Goal: Transaction & Acquisition: Purchase product/service

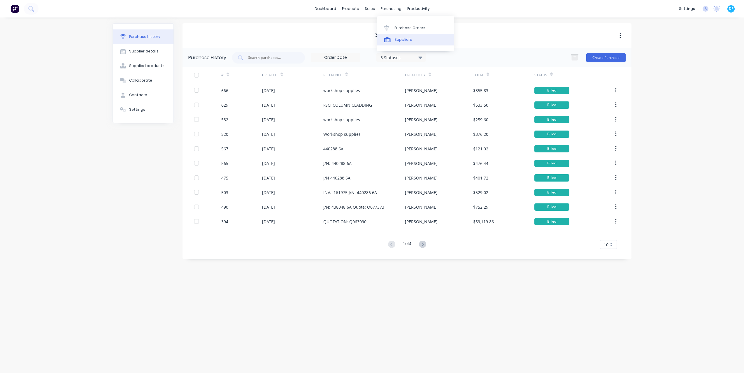
click at [397, 38] on div "Suppliers" at bounding box center [402, 39] width 17 height 5
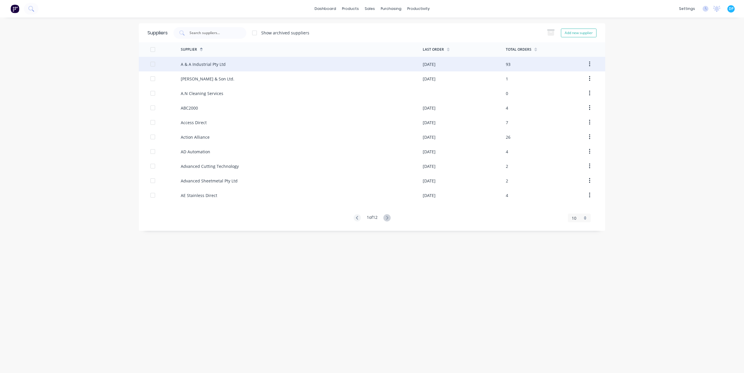
click at [212, 62] on div "A & A Industrial Pty Ltd" at bounding box center [203, 64] width 45 height 6
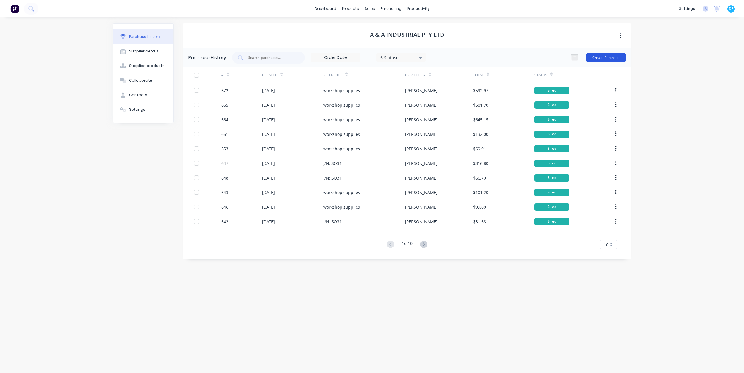
click at [611, 59] on button "Create Purchase" at bounding box center [605, 57] width 39 height 9
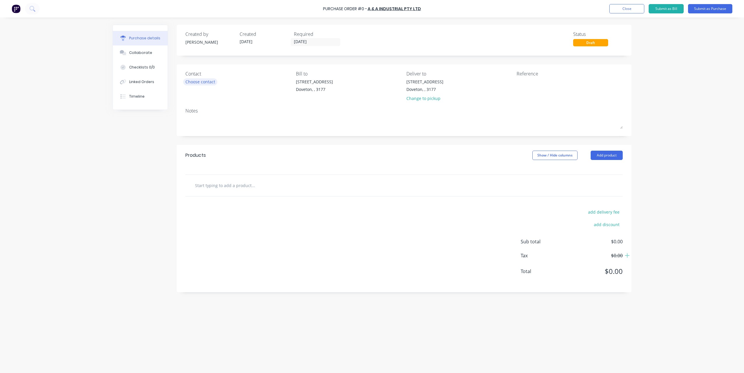
click at [193, 81] on div "Choose contact" at bounding box center [200, 82] width 30 height 6
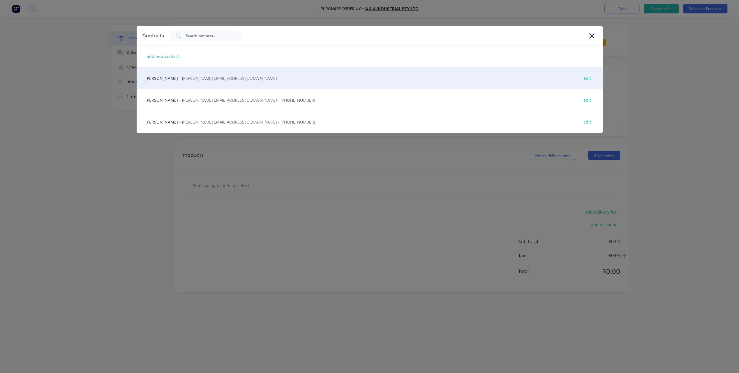
click at [191, 78] on span "- Brad@aaindustrial.com.au -" at bounding box center [230, 78] width 100 height 6
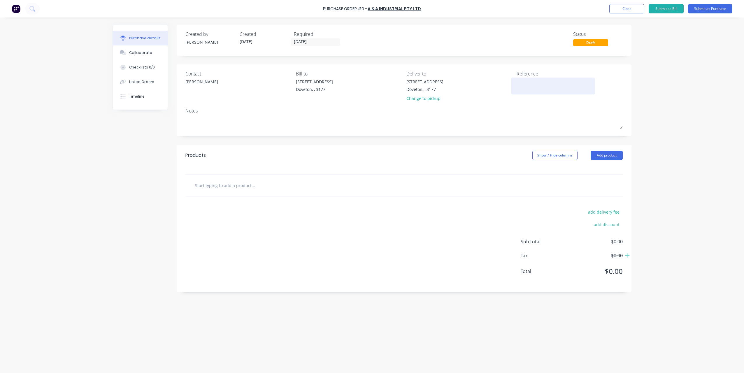
click at [544, 86] on textarea at bounding box center [552, 85] width 73 height 13
type textarea "workshop supplies"
type textarea "x"
type textarea "workshop supplies"
click at [600, 159] on button "Add product" at bounding box center [606, 155] width 32 height 9
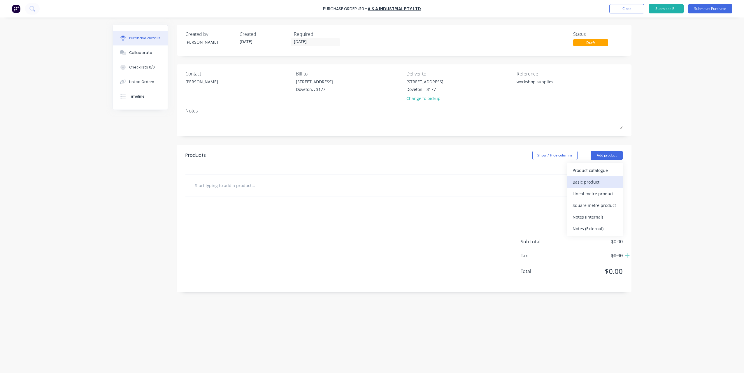
click at [591, 180] on div "Basic product" at bounding box center [594, 182] width 45 height 8
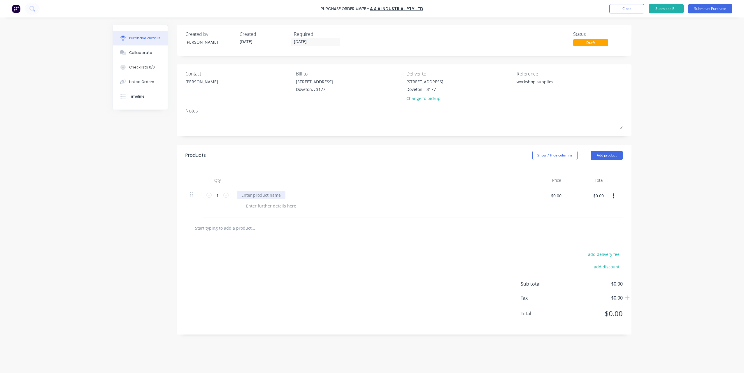
click at [281, 196] on div "Purchase details Collaborate Checklists 0/0 Linked Orders Timeline Created by D…" at bounding box center [372, 178] width 530 height 344
type textarea "x"
click at [269, 196] on div at bounding box center [261, 195] width 49 height 8
paste div
type textarea "x"
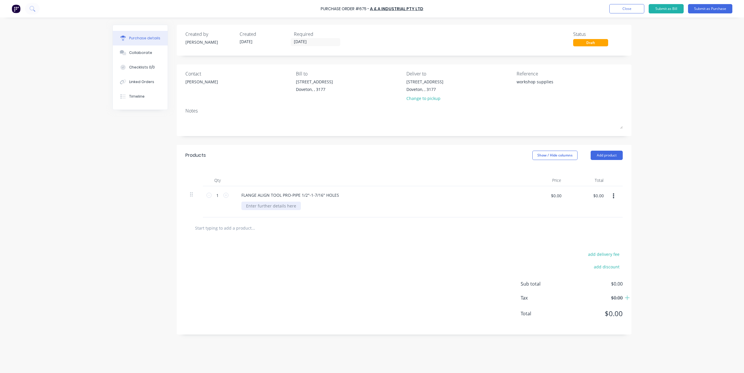
click at [269, 204] on div at bounding box center [270, 206] width 59 height 8
click at [262, 206] on div "Part No:" at bounding box center [253, 206] width 25 height 8
drag, startPoint x: 343, startPoint y: 221, endPoint x: 348, endPoint y: 221, distance: 4.7
click at [343, 221] on div at bounding box center [403, 227] width 437 height 21
type textarea "x"
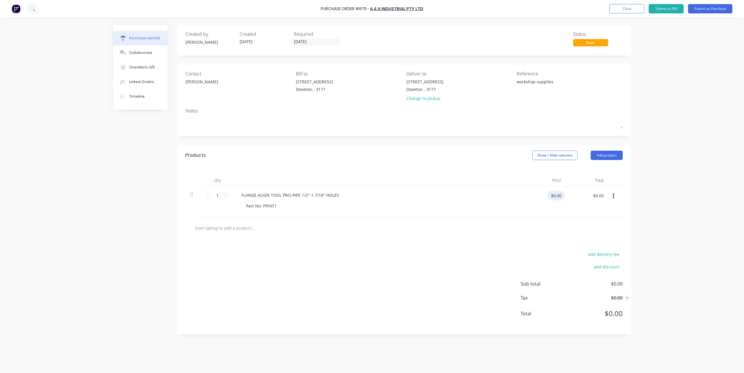
drag, startPoint x: 548, startPoint y: 195, endPoint x: 629, endPoint y: 193, distance: 81.1
click at [629, 193] on div "Qty Price Total 1 1 FLANGE ALIGN TOOL PRO-PIPE 1/2"-1-7/16" HOLES Part No: PPFA…" at bounding box center [404, 192] width 455 height 52
type input "134.68"
type textarea "x"
type input "$134.68"
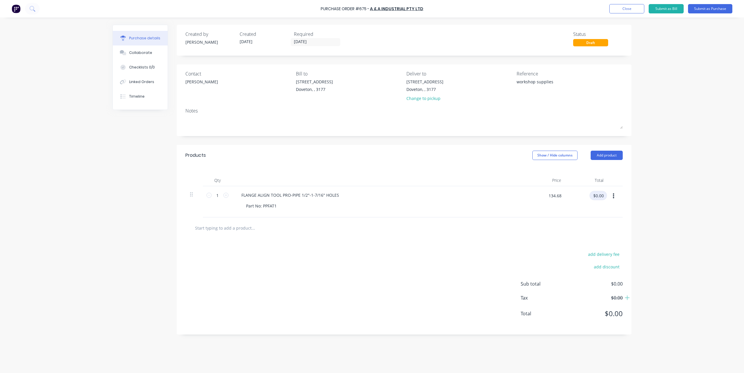
type input "$134.68"
click at [712, 10] on button "Submit as Purchase" at bounding box center [710, 8] width 44 height 9
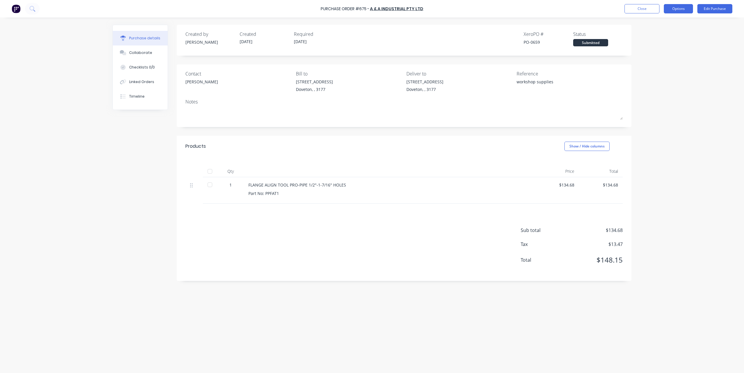
click at [677, 8] on button "Options" at bounding box center [678, 8] width 29 height 9
click at [673, 20] on div "Print / Email" at bounding box center [665, 24] width 45 height 8
click at [662, 34] on div "With pricing" at bounding box center [665, 35] width 45 height 8
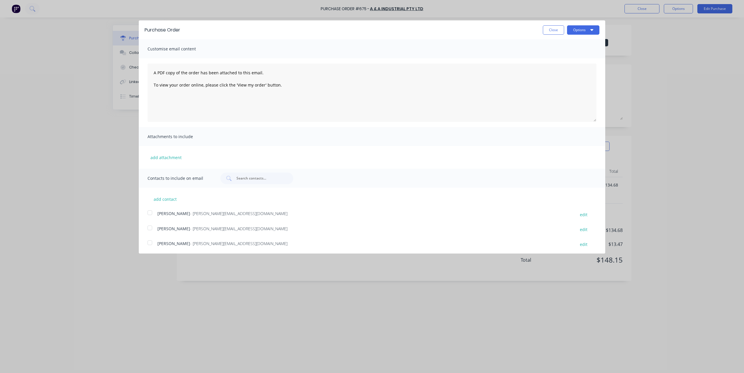
click at [573, 35] on div "Purchase Order Close Options" at bounding box center [372, 29] width 466 height 19
click at [572, 33] on button "Options" at bounding box center [583, 29] width 32 height 9
click at [568, 43] on div "Print" at bounding box center [571, 45] width 45 height 8
click at [543, 32] on button "Close" at bounding box center [553, 29] width 21 height 9
type textarea "x"
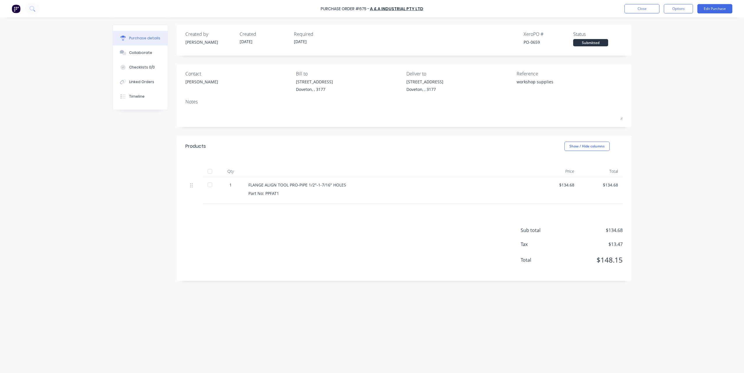
click at [286, 245] on div "Sub total $134.68 Tax $13.47 Total $148.15" at bounding box center [404, 242] width 455 height 77
click at [650, 10] on button "Close" at bounding box center [641, 8] width 35 height 9
